Goal: Information Seeking & Learning: Learn about a topic

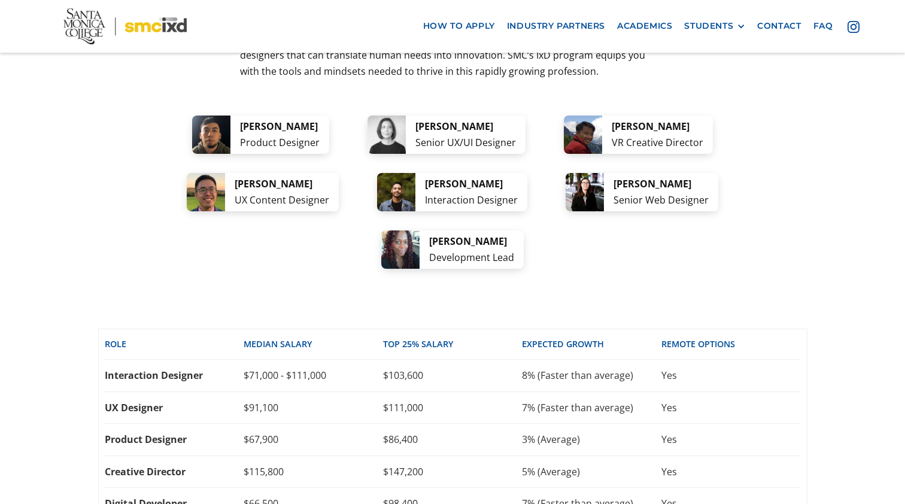
scroll to position [2430, 0]
click at [205, 368] on div "Interaction Designer" at bounding box center [174, 374] width 139 height 13
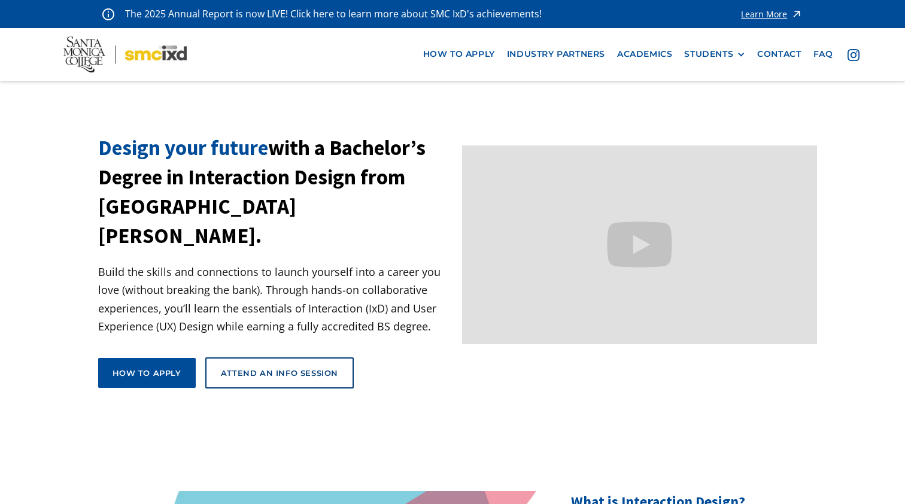
scroll to position [0, 0]
click at [649, 51] on link "Academics" at bounding box center [644, 54] width 67 height 22
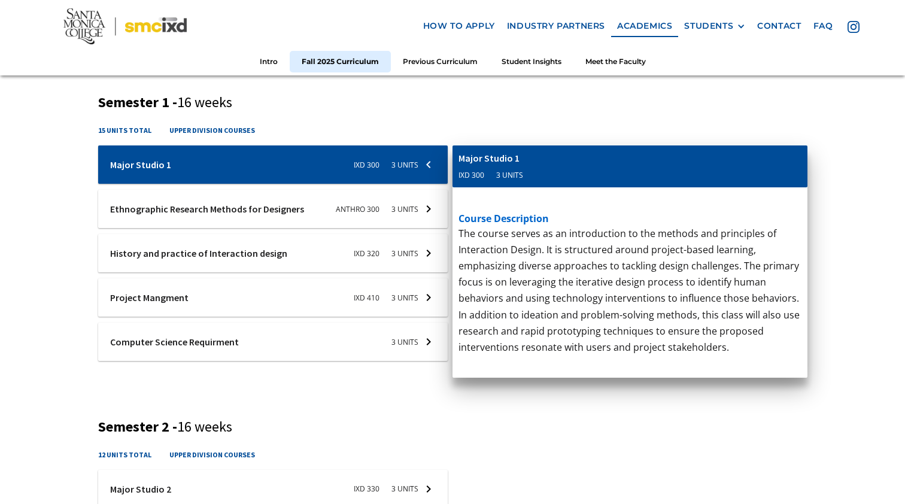
scroll to position [440, 0]
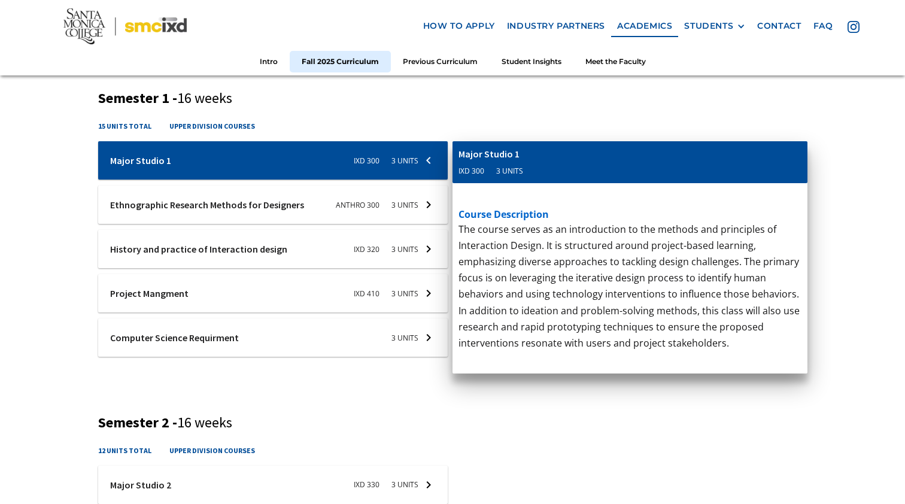
click at [266, 201] on div at bounding box center [273, 204] width 350 height 38
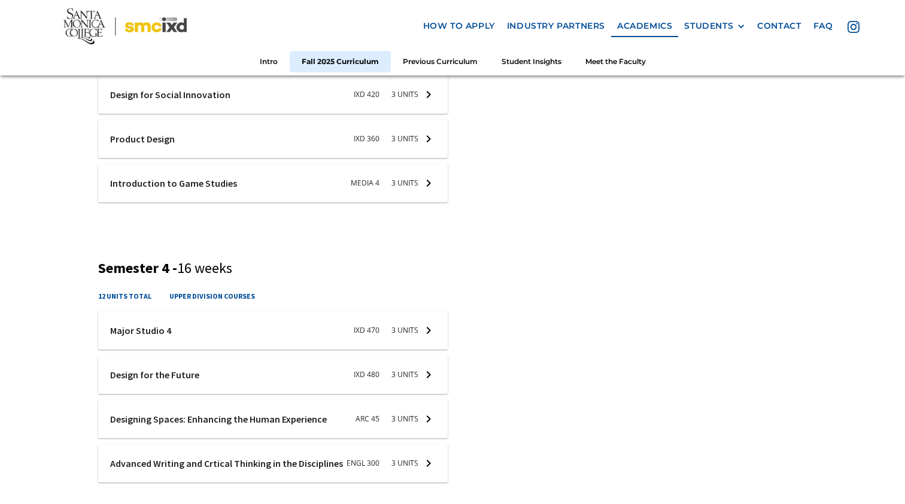
scroll to position [1231, 0]
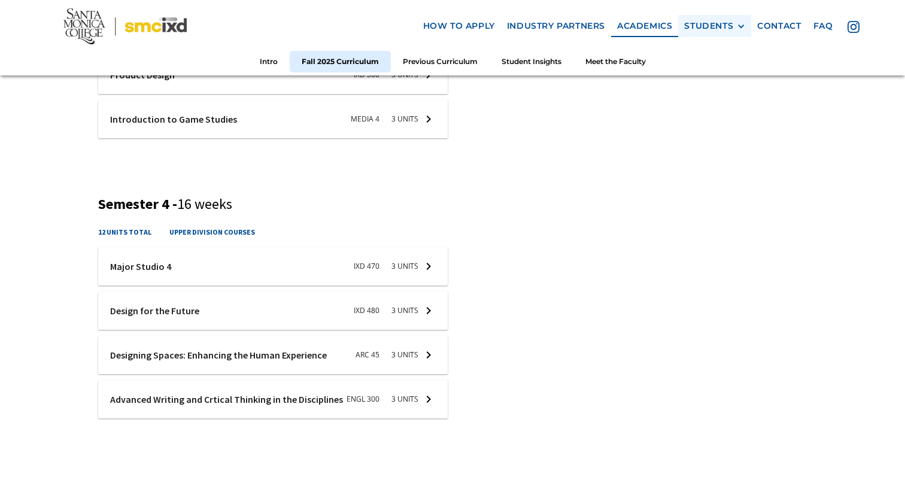
click at [727, 25] on div "STUDENTS" at bounding box center [708, 26] width 49 height 10
click at [731, 69] on link "Current Students" at bounding box center [738, 70] width 108 height 22
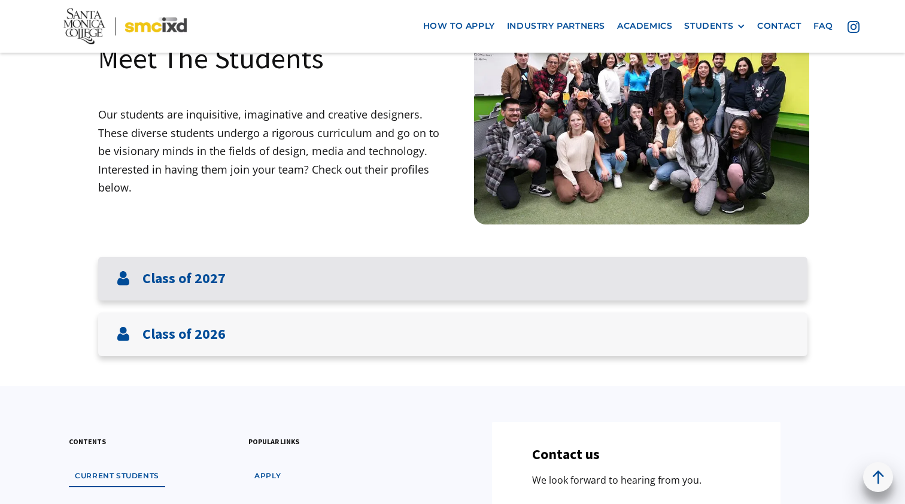
scroll to position [168, 0]
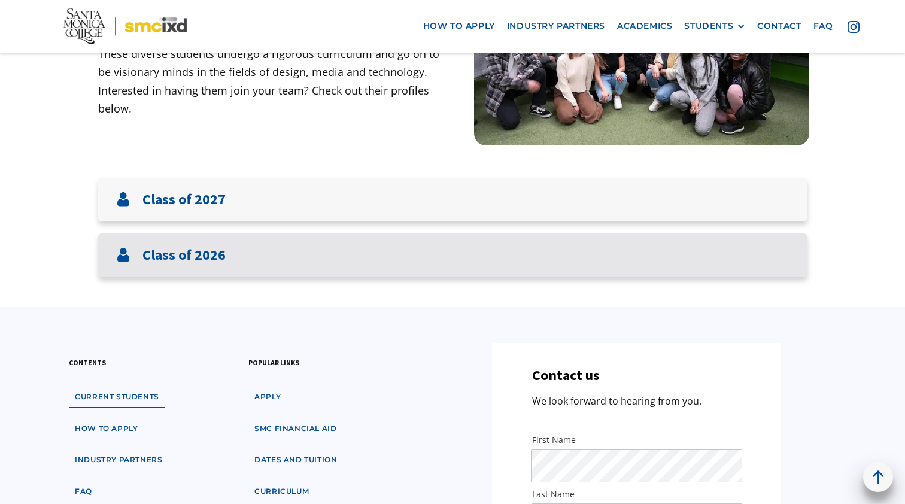
click at [291, 252] on div "Class of 2026" at bounding box center [452, 255] width 709 height 44
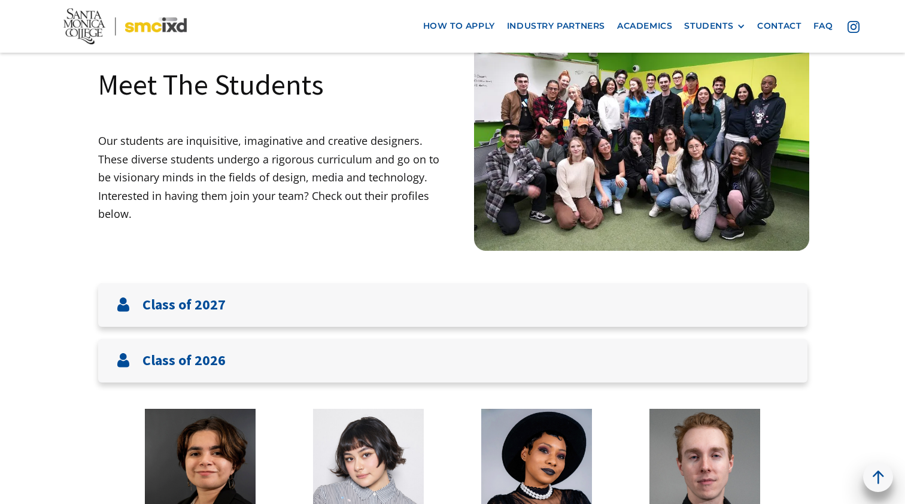
scroll to position [20, 0]
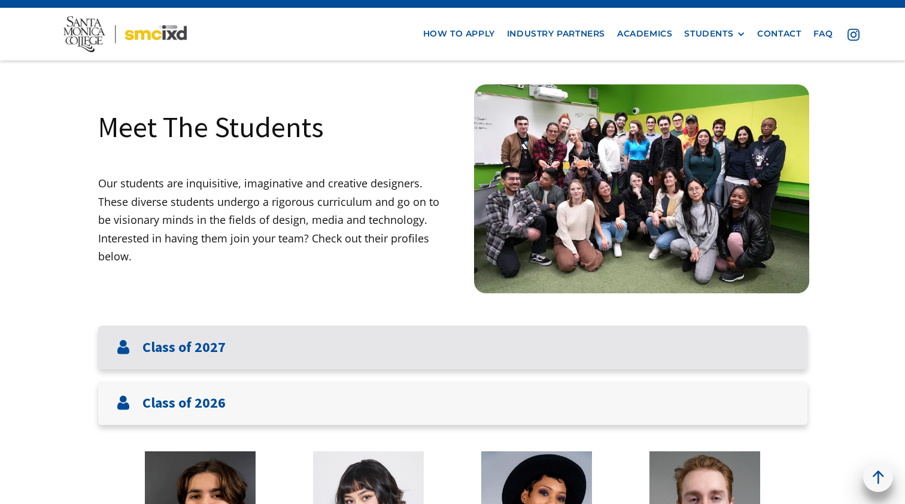
click at [187, 340] on h3 "Class of 2027" at bounding box center [183, 347] width 83 height 17
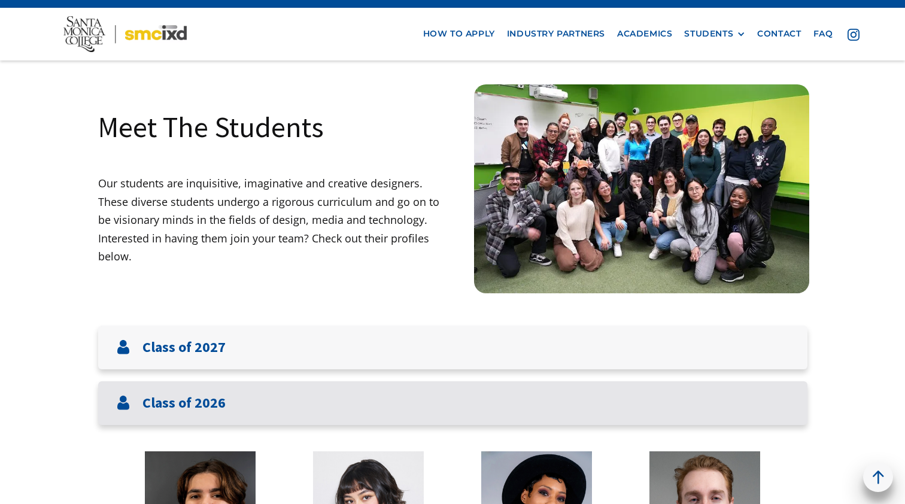
click at [179, 387] on div "Class of 2026" at bounding box center [452, 403] width 709 height 44
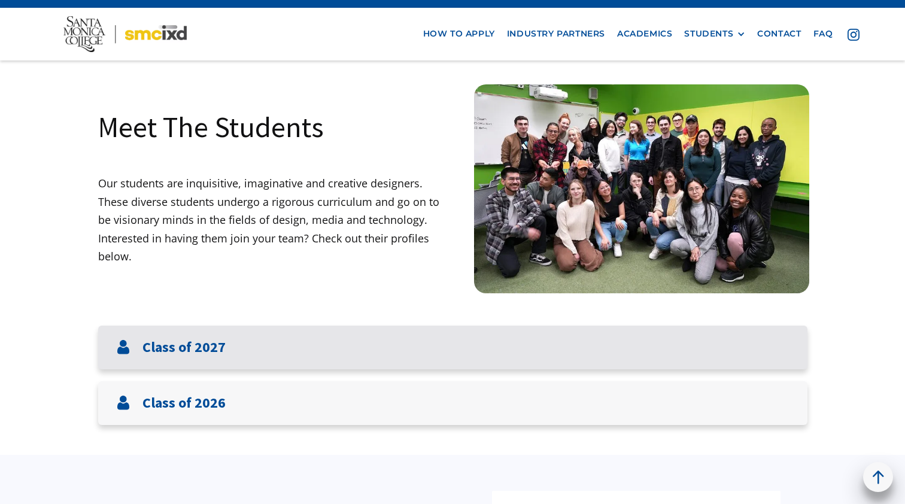
click at [190, 346] on h3 "Class of 2027" at bounding box center [183, 347] width 83 height 17
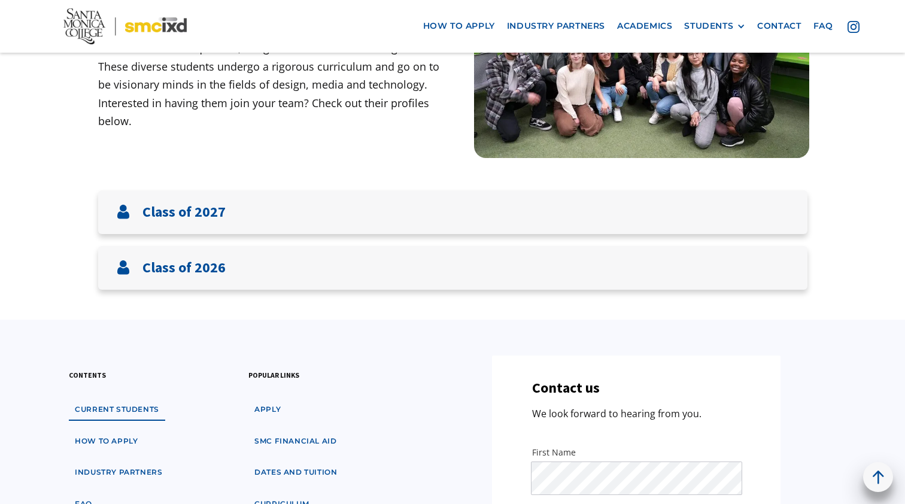
scroll to position [184, 0]
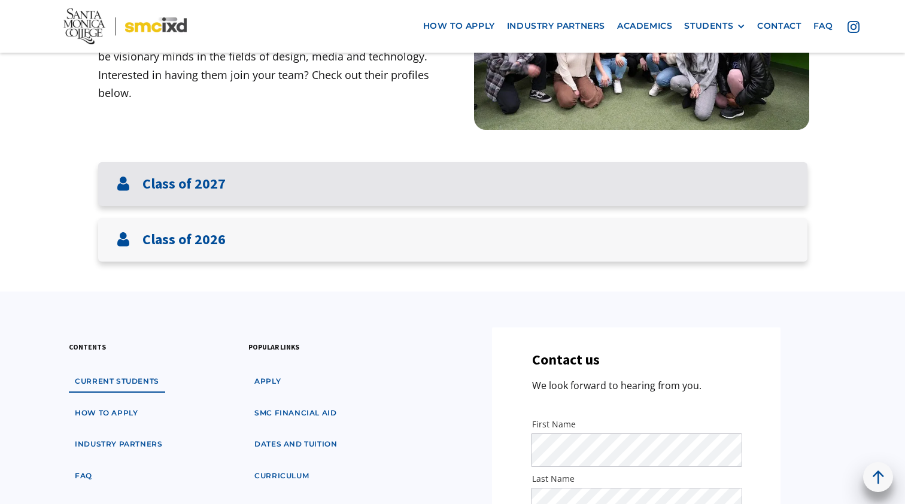
click at [208, 175] on h3 "Class of 2027" at bounding box center [183, 183] width 83 height 17
click at [187, 184] on h3 "Class of 2027" at bounding box center [183, 183] width 83 height 17
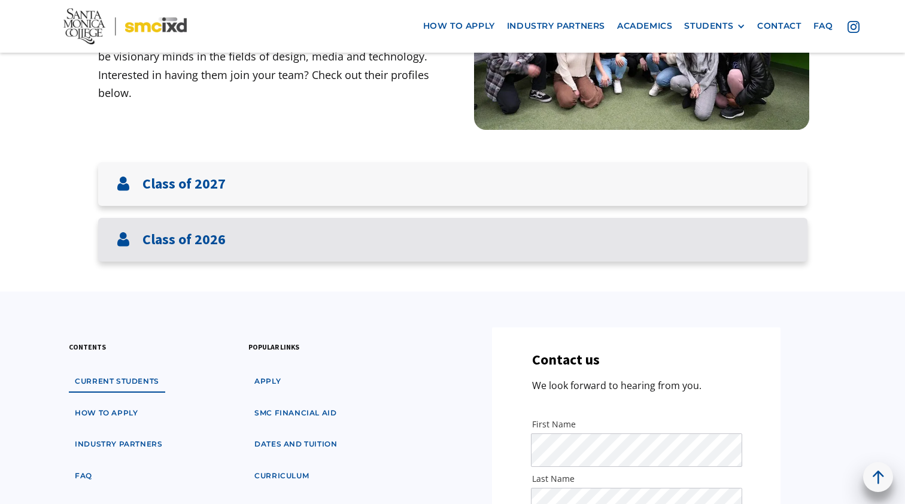
click at [183, 233] on h3 "Class of 2026" at bounding box center [183, 239] width 83 height 17
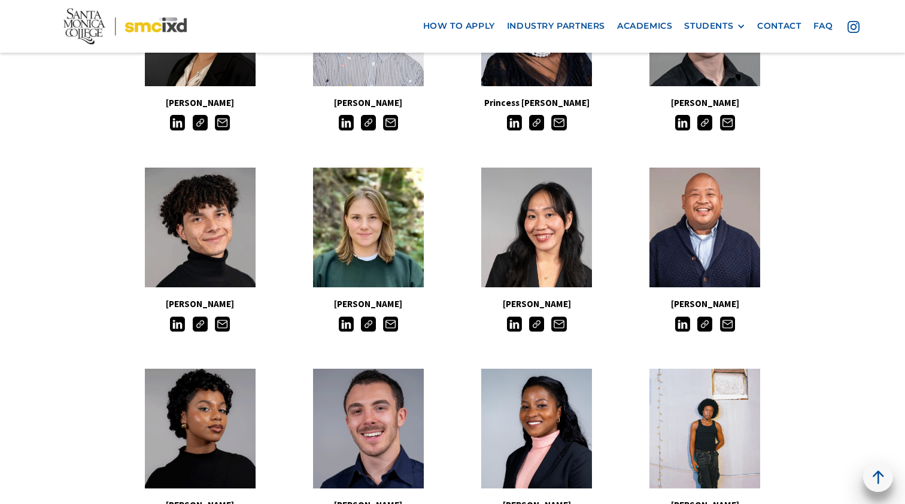
scroll to position [488, 0]
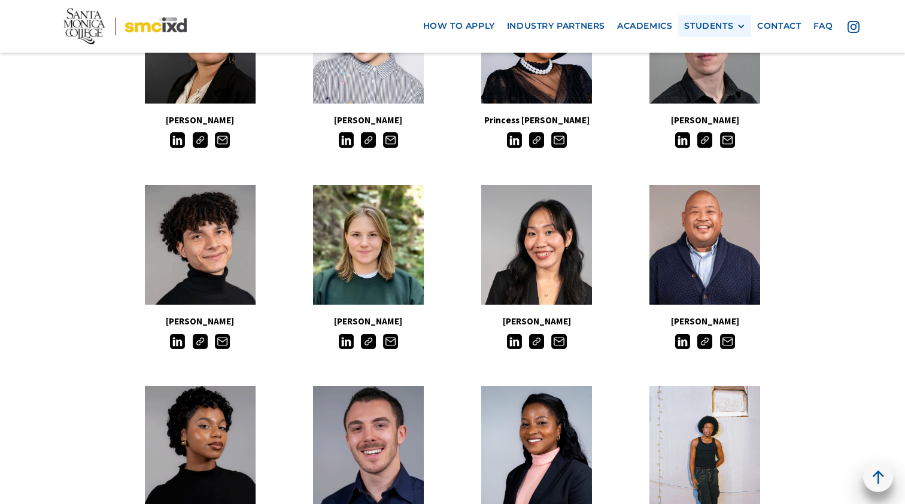
click at [728, 25] on div "STUDENTS" at bounding box center [708, 26] width 49 height 10
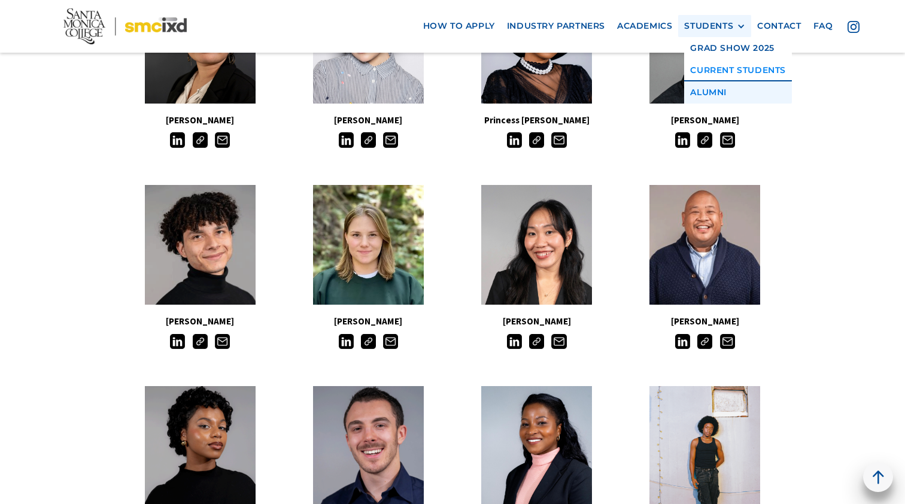
click at [708, 93] on link "Alumni" at bounding box center [738, 92] width 108 height 22
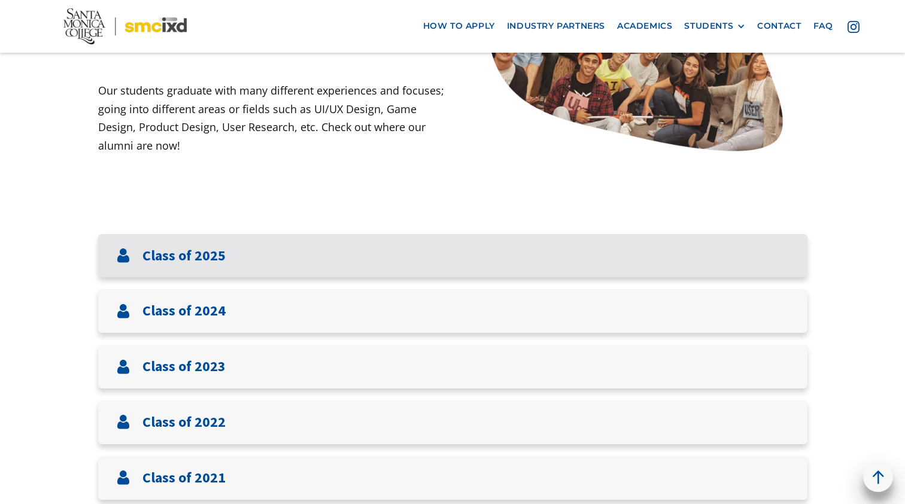
scroll to position [322, 0]
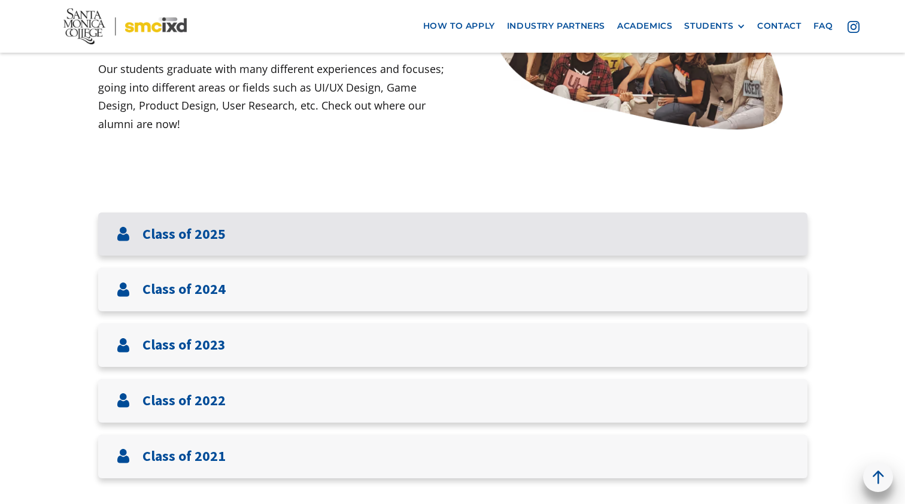
click at [258, 238] on div "Class of 2025" at bounding box center [452, 234] width 709 height 44
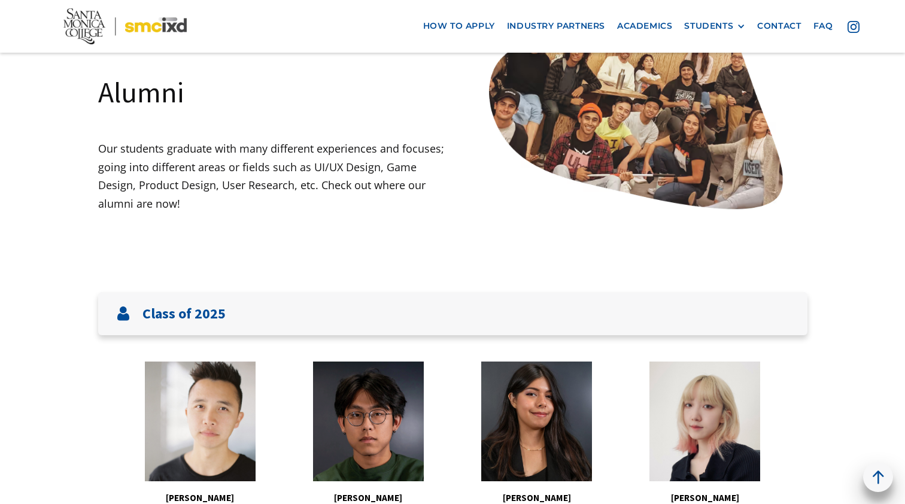
scroll to position [282, 0]
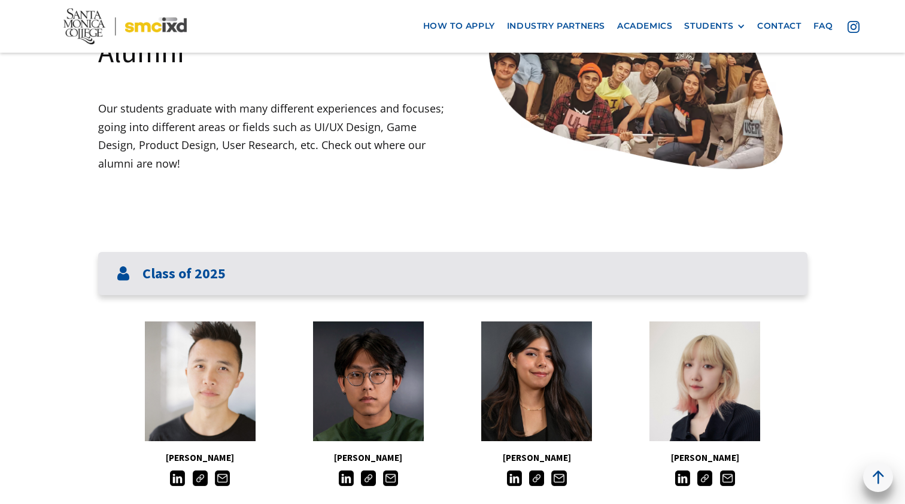
click at [162, 270] on h3 "Class of 2025" at bounding box center [183, 273] width 83 height 17
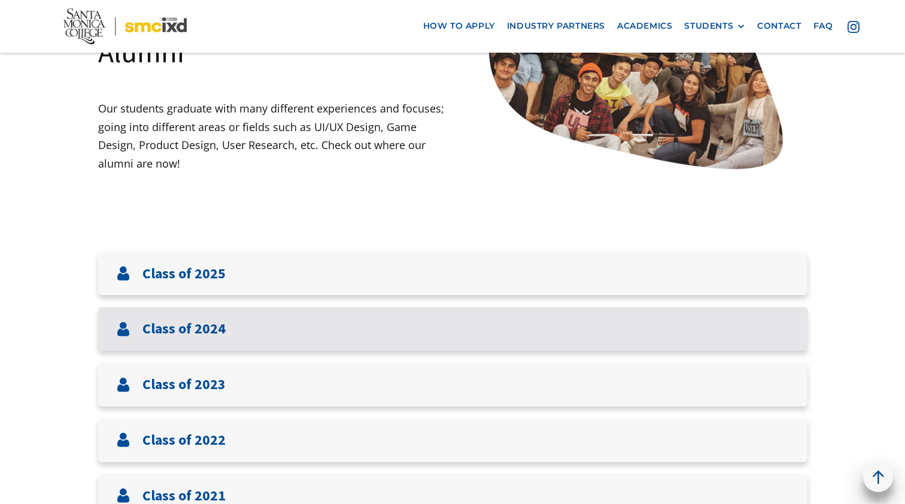
click at [164, 321] on h3 "Class of 2024" at bounding box center [183, 328] width 83 height 17
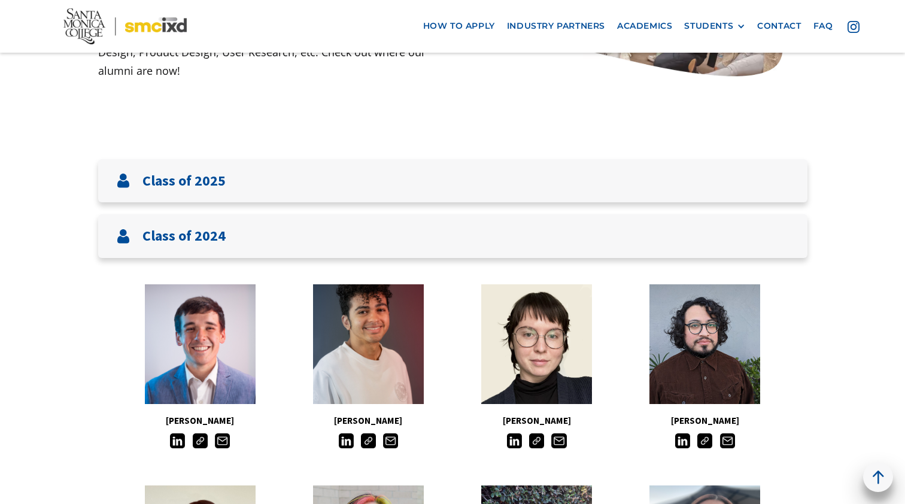
scroll to position [327, 0]
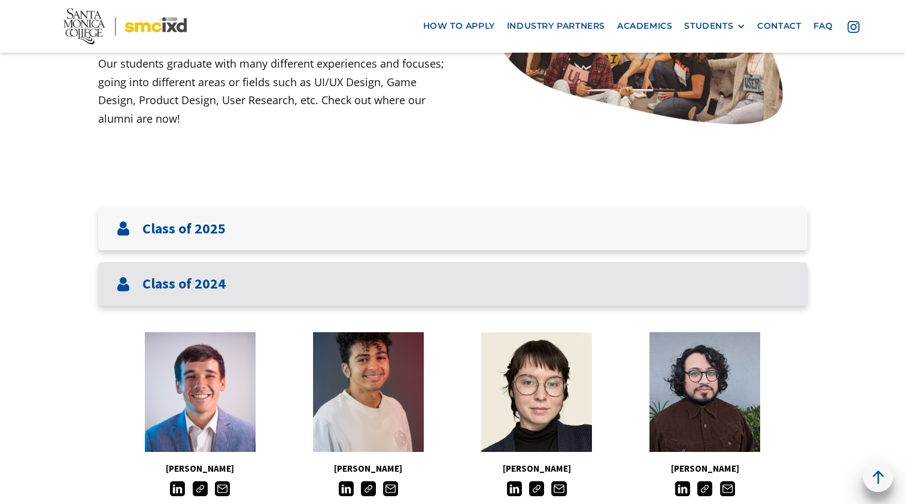
click at [179, 287] on h3 "Class of 2024" at bounding box center [183, 283] width 83 height 17
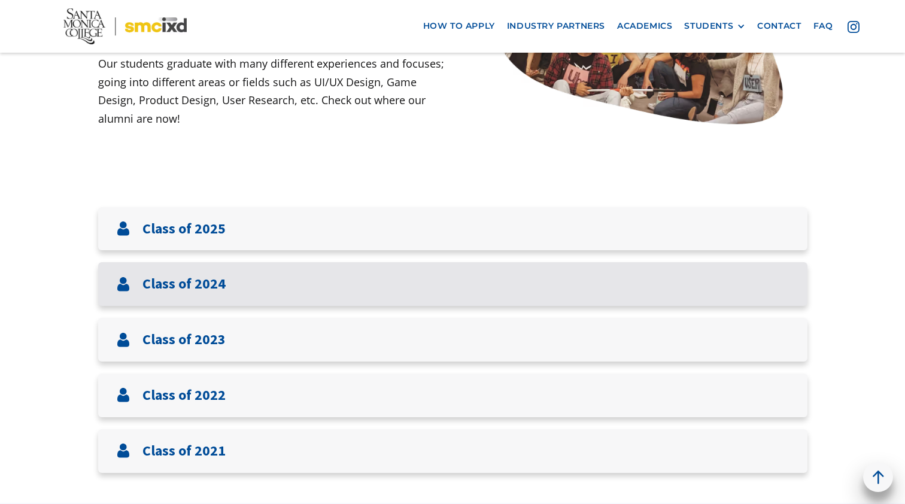
click at [171, 280] on h3 "Class of 2024" at bounding box center [183, 283] width 83 height 17
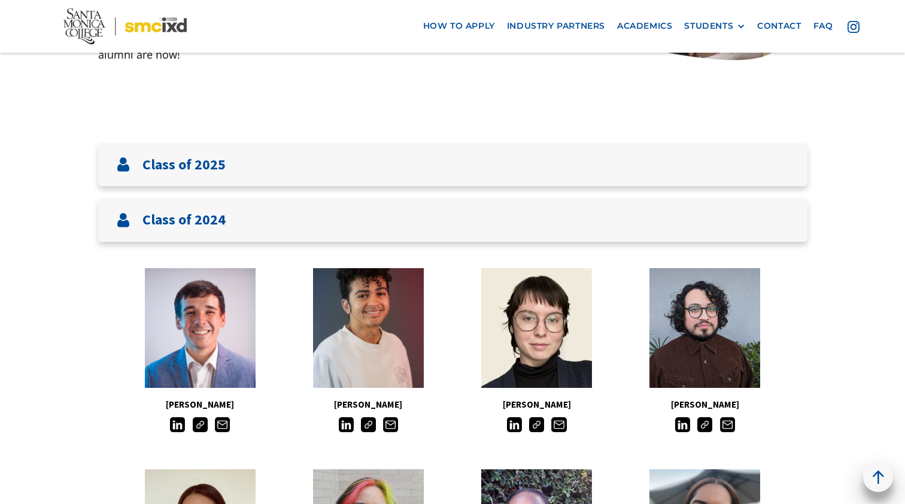
scroll to position [385, 0]
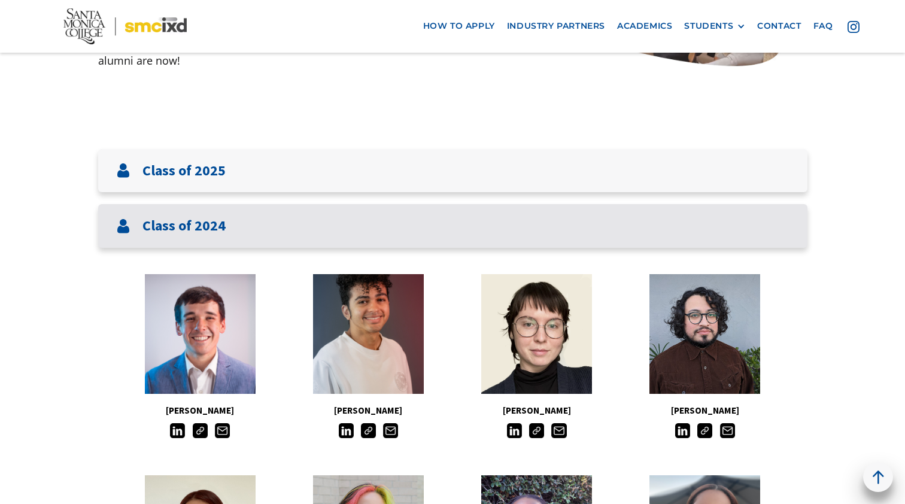
click at [168, 228] on h3 "Class of 2024" at bounding box center [183, 225] width 83 height 17
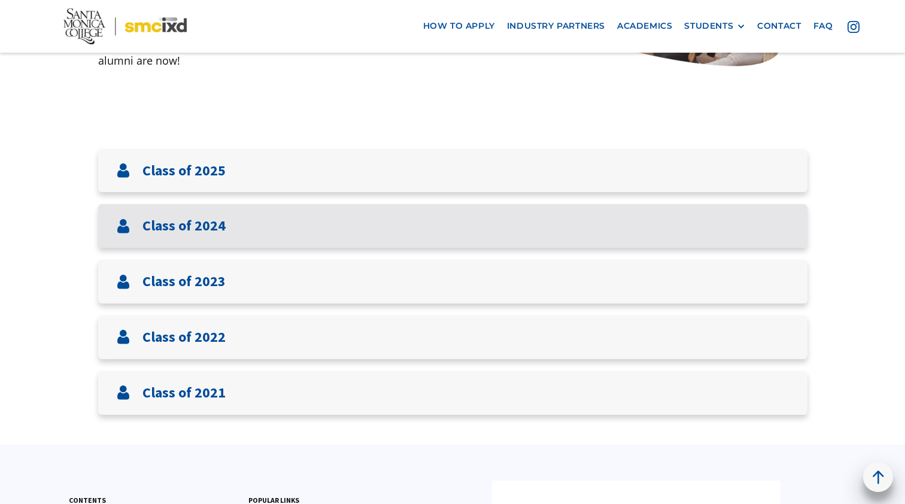
click at [179, 221] on h3 "Class of 2024" at bounding box center [183, 225] width 83 height 17
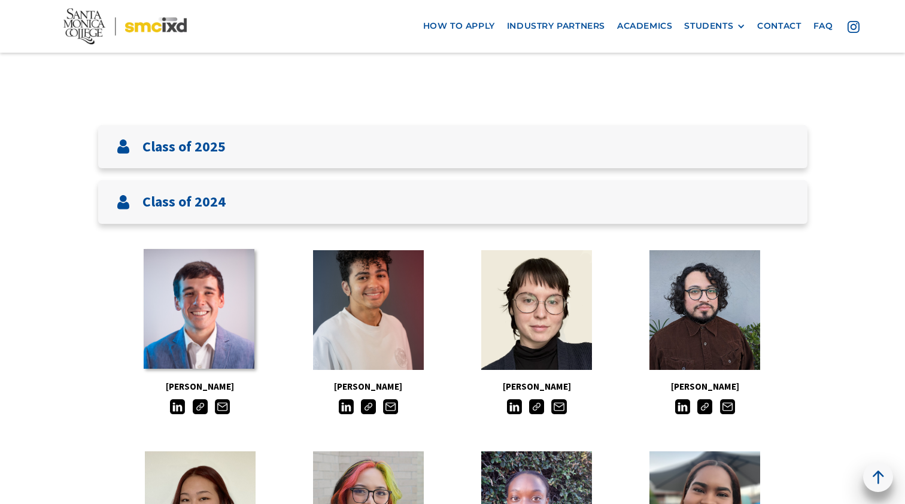
scroll to position [350, 0]
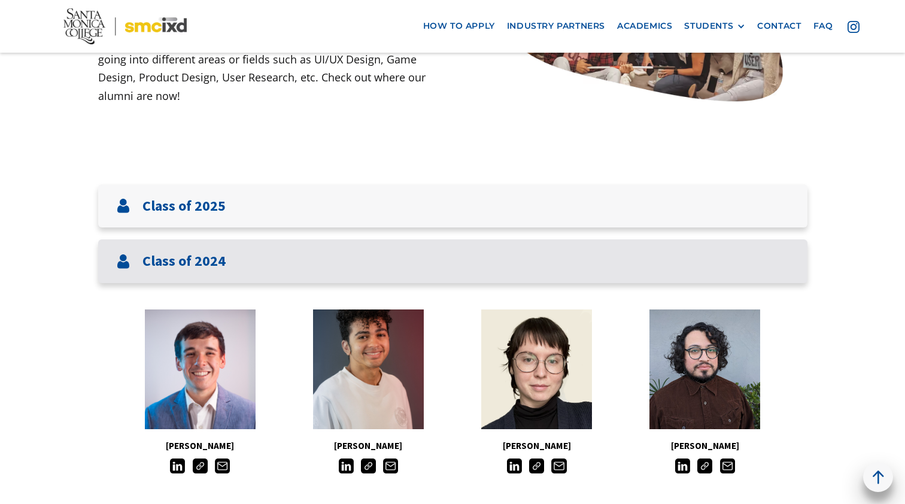
click at [199, 254] on h3 "Class of 2024" at bounding box center [183, 260] width 83 height 17
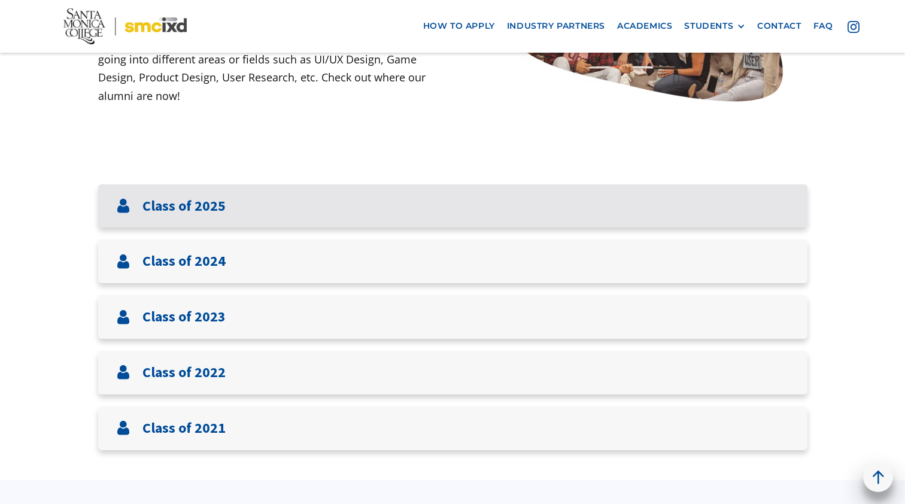
click at [212, 215] on div "Class of 2025" at bounding box center [452, 206] width 709 height 44
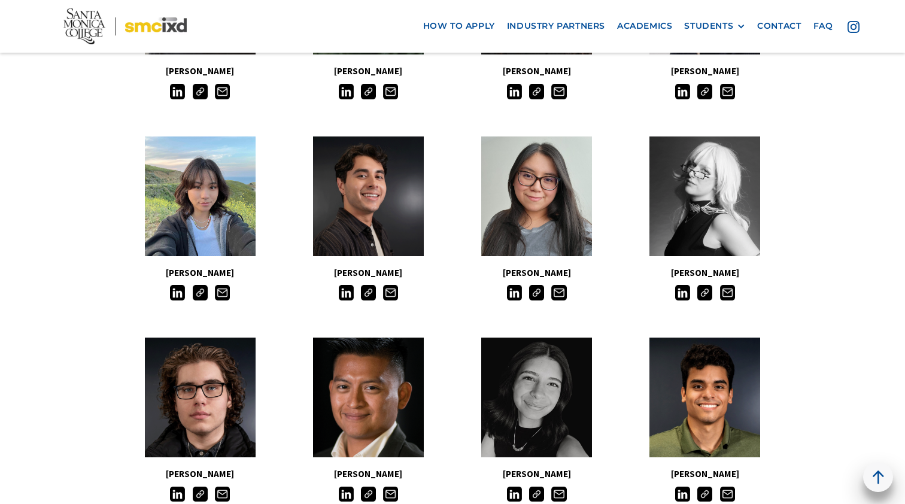
scroll to position [489, 0]
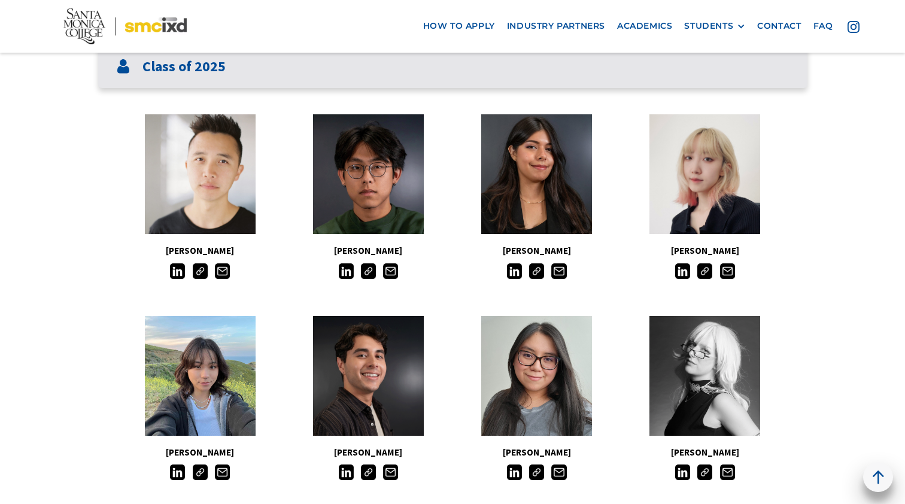
click at [276, 61] on div "Class of 2025" at bounding box center [452, 67] width 709 height 44
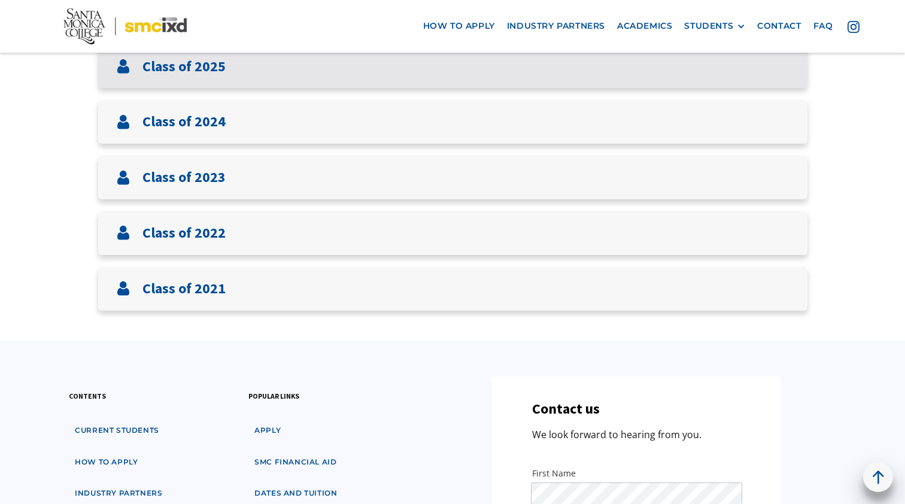
click at [276, 71] on div "Class of 2025" at bounding box center [452, 67] width 709 height 44
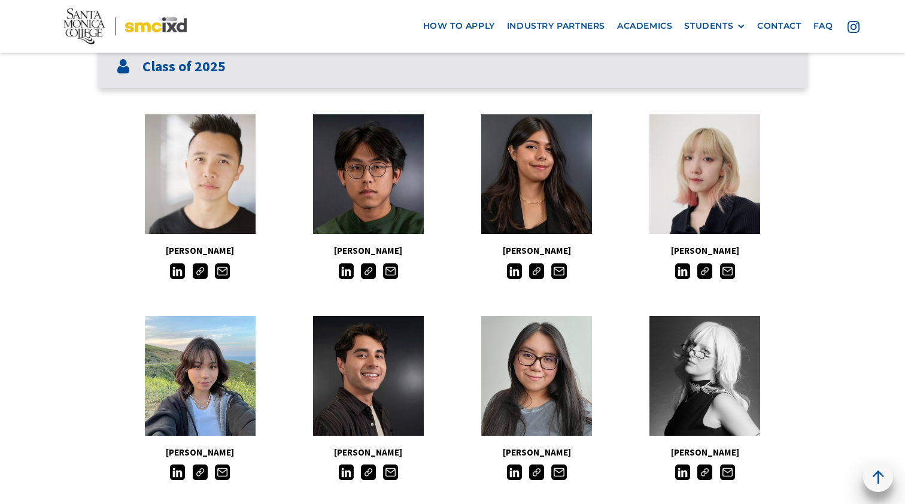
click at [276, 74] on div "Class of 2025" at bounding box center [452, 67] width 709 height 44
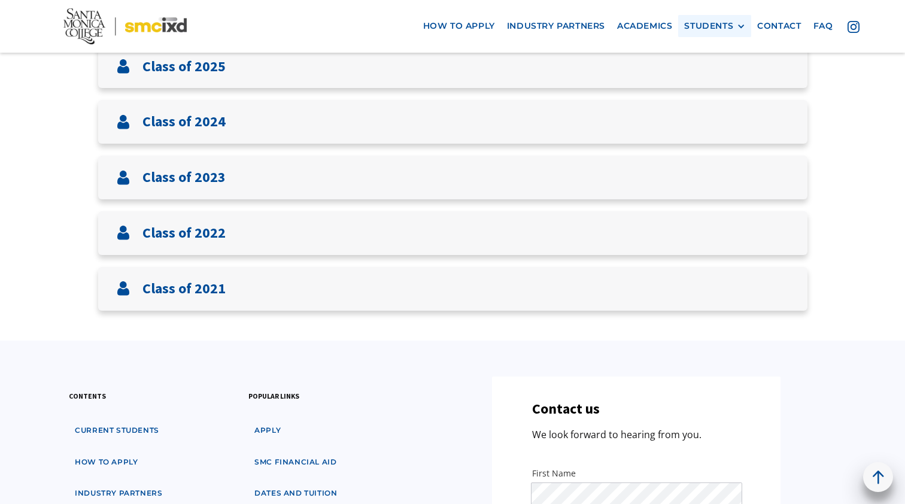
click at [722, 21] on div "STUDENTS" at bounding box center [708, 26] width 49 height 10
click at [720, 67] on link "Current Students" at bounding box center [738, 70] width 108 height 22
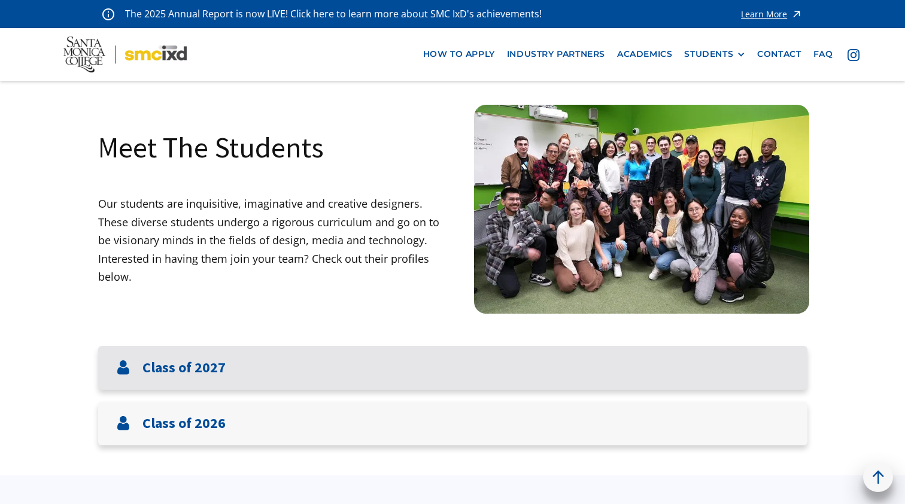
click at [204, 370] on h3 "Class of 2027" at bounding box center [183, 367] width 83 height 17
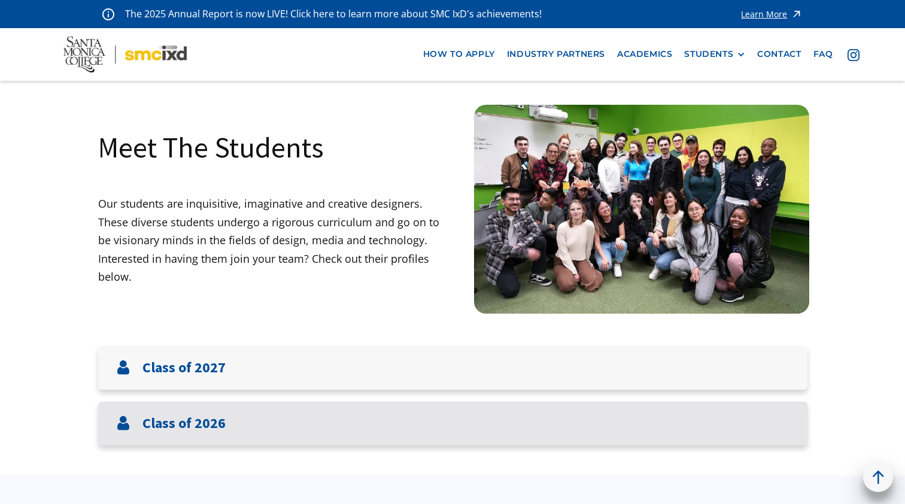
click at [196, 418] on h3 "Class of 2026" at bounding box center [183, 423] width 83 height 17
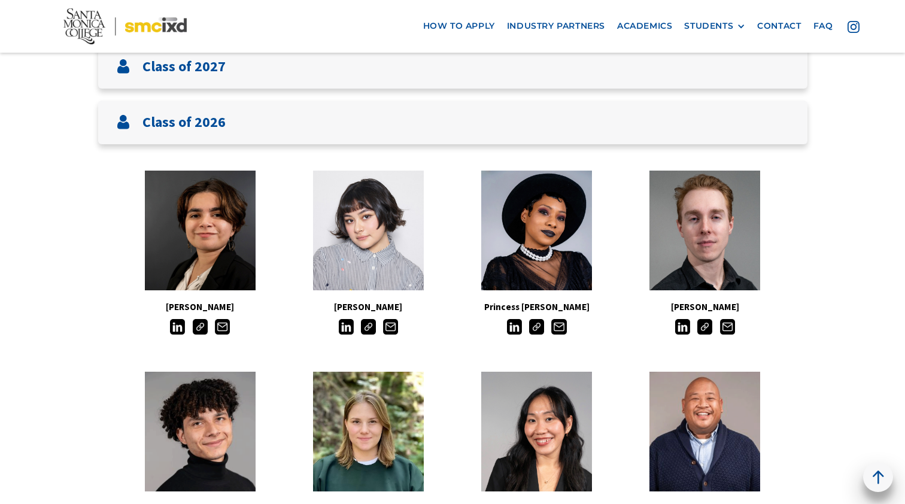
scroll to position [299, 0]
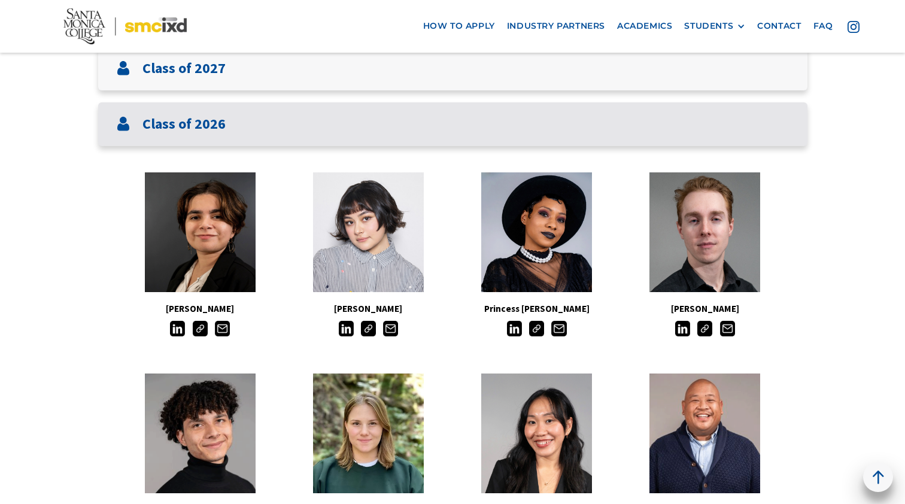
click at [217, 123] on h3 "Class of 2026" at bounding box center [183, 123] width 83 height 17
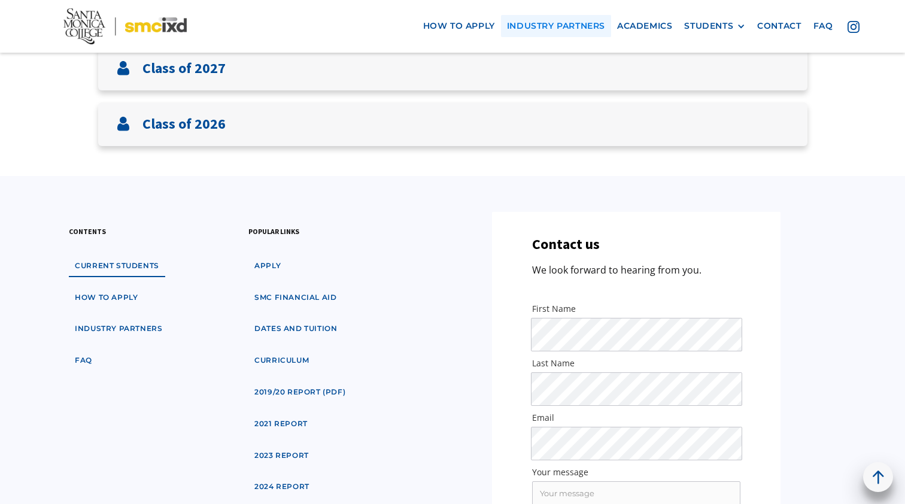
click at [585, 21] on link "industry partners" at bounding box center [556, 26] width 110 height 22
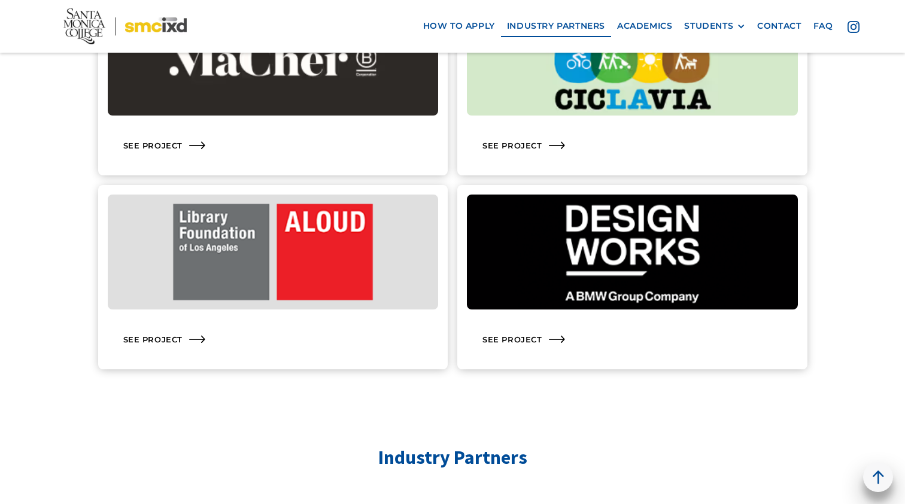
scroll to position [1856, 0]
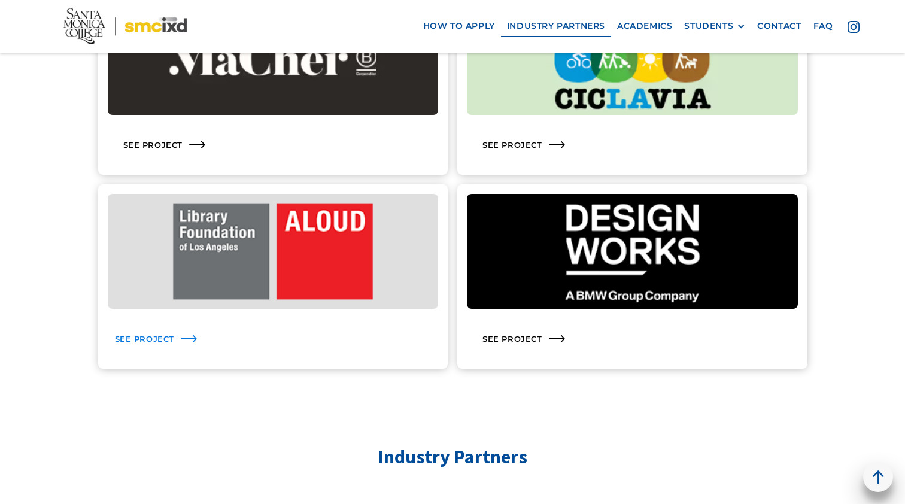
click at [265, 332] on div "See Project" at bounding box center [273, 338] width 331 height 41
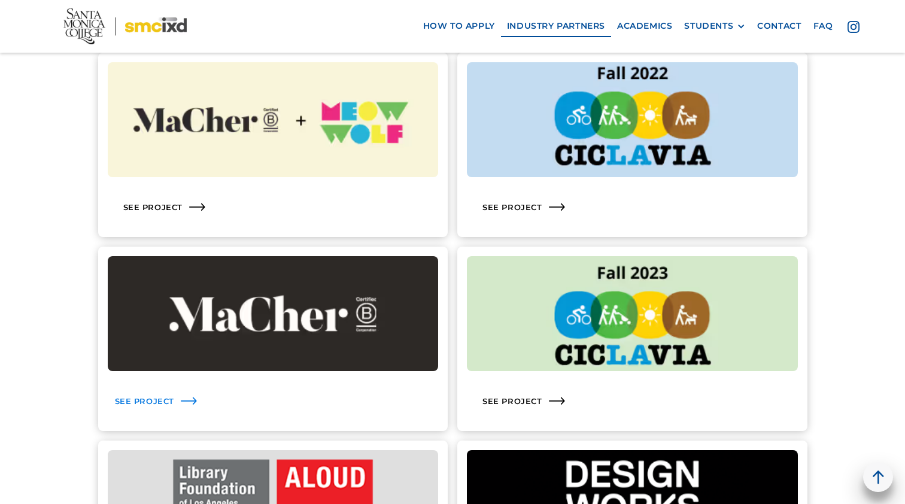
scroll to position [1517, 0]
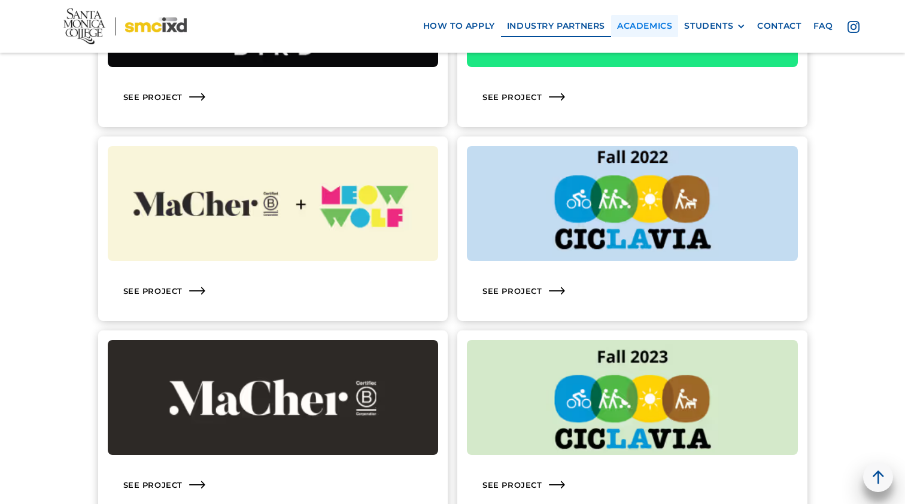
click at [640, 29] on link "Academics" at bounding box center [644, 26] width 67 height 22
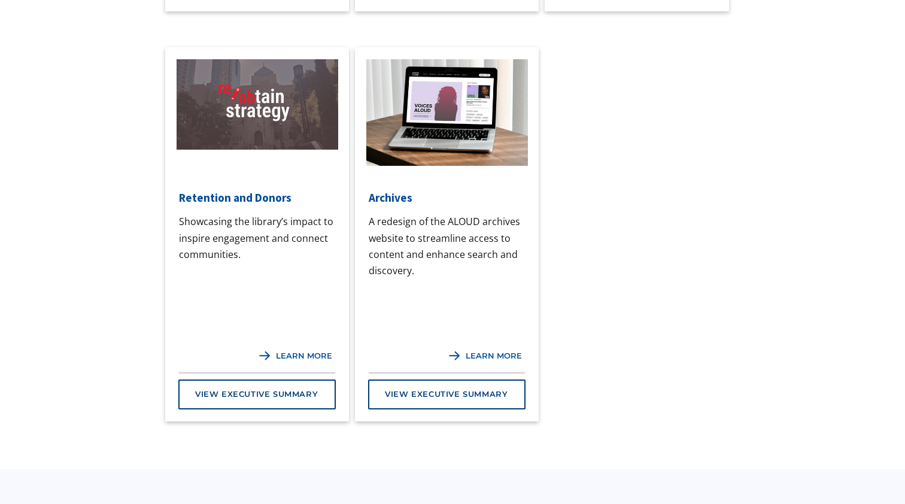
scroll to position [1581, 0]
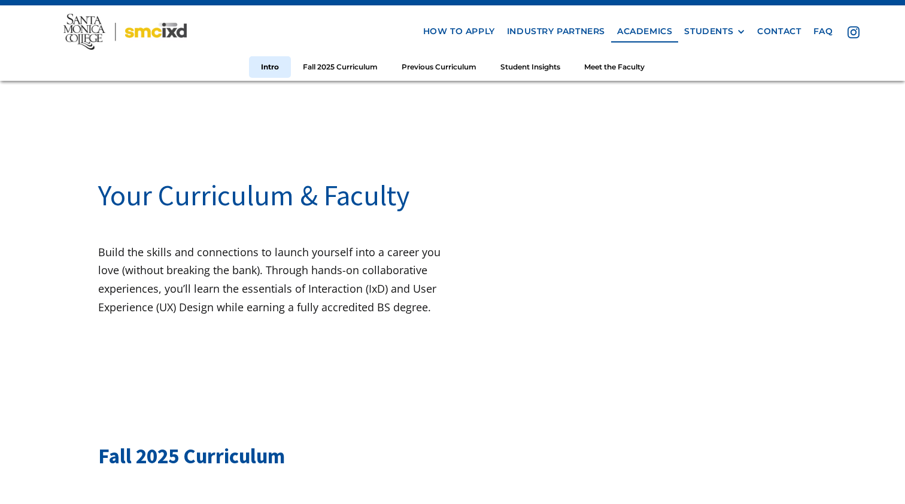
scroll to position [49, 0]
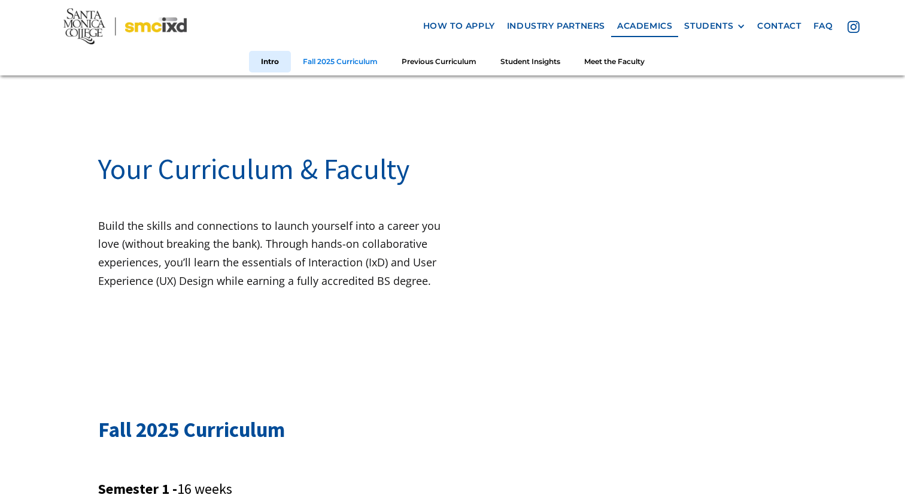
click at [348, 62] on link "Fall 2025 Curriculum" at bounding box center [340, 61] width 99 height 22
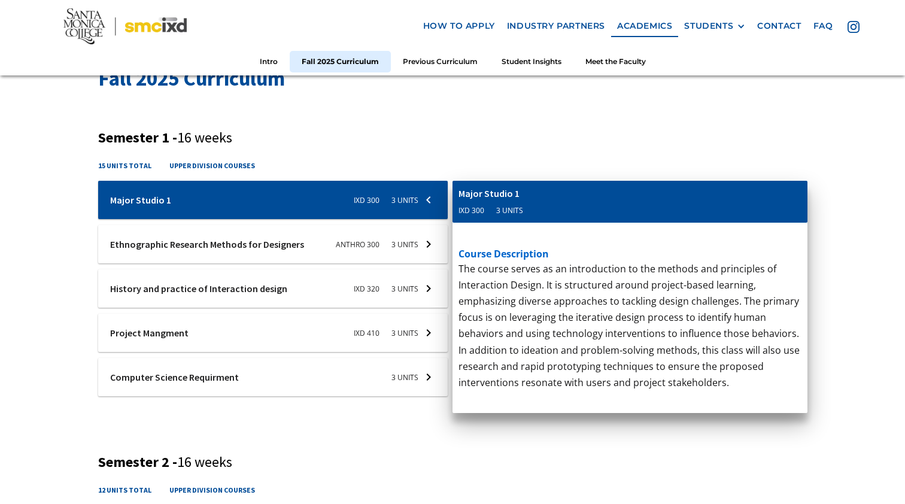
scroll to position [402, 0]
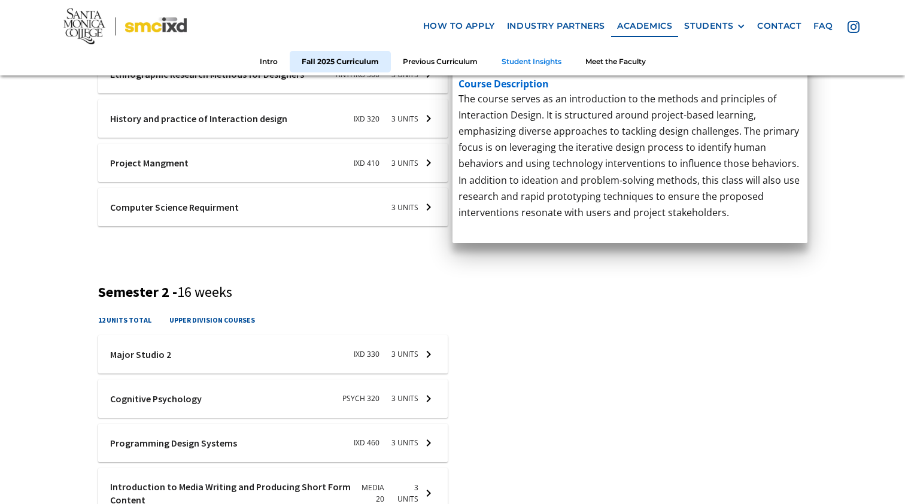
click at [513, 62] on link "Student Insights" at bounding box center [531, 61] width 84 height 22
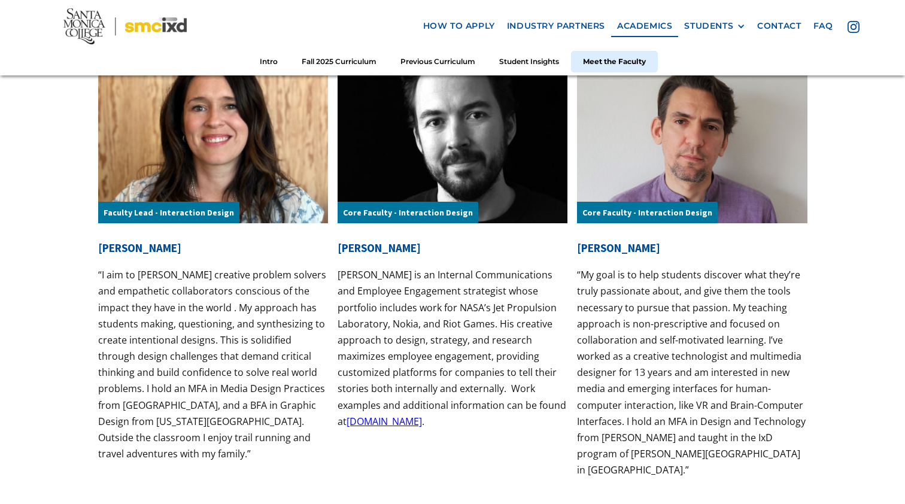
scroll to position [3819, 0]
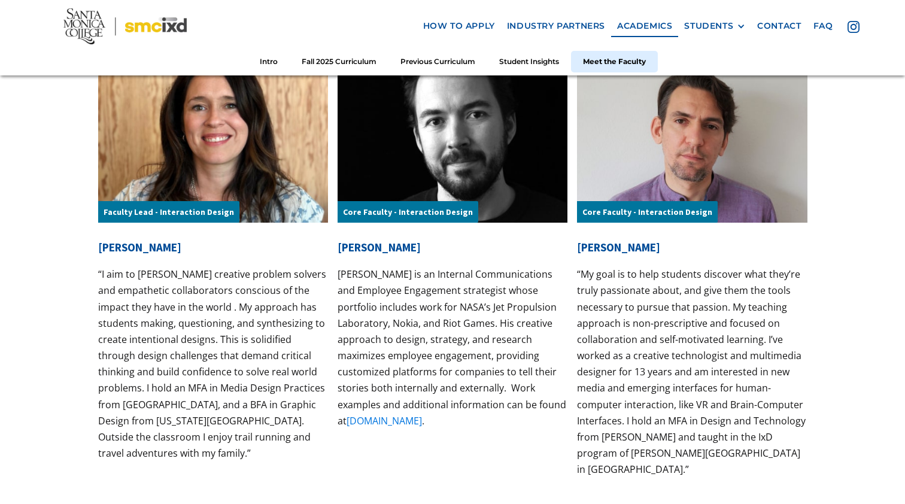
click at [372, 414] on link "[DOMAIN_NAME]" at bounding box center [383, 420] width 75 height 13
click at [388, 414] on link "[DOMAIN_NAME]" at bounding box center [383, 420] width 75 height 13
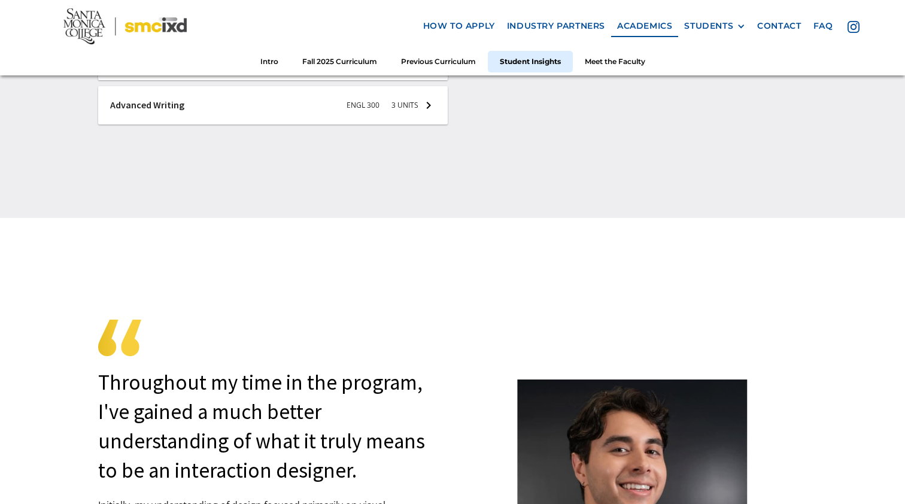
scroll to position [2938, 0]
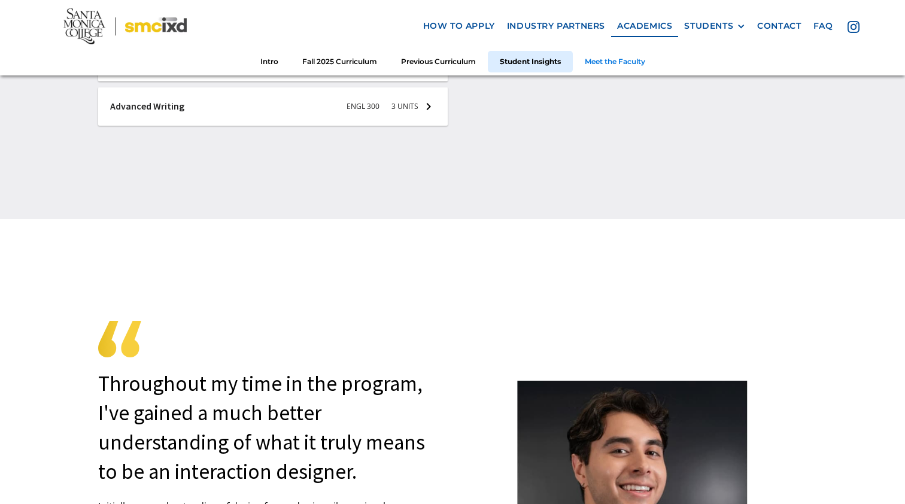
click at [598, 60] on link "Meet the Faculty" at bounding box center [615, 61] width 84 height 22
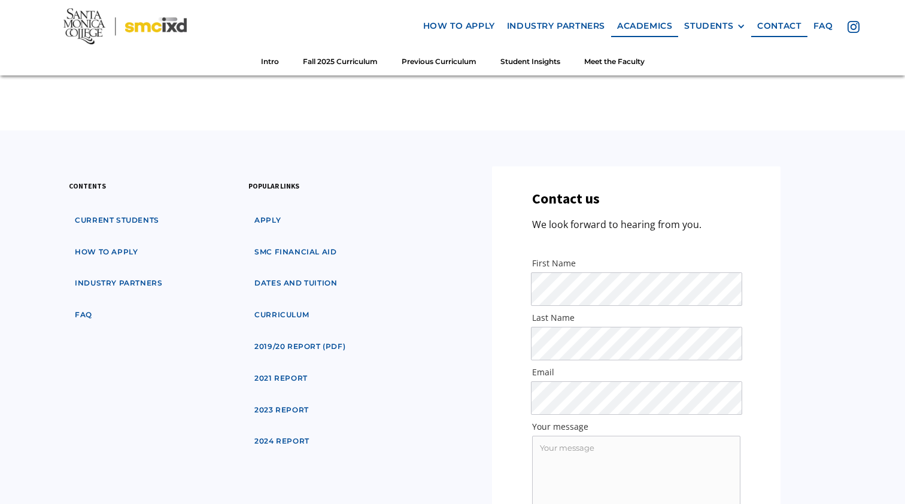
scroll to position [4250, 0]
